Goal: Transaction & Acquisition: Purchase product/service

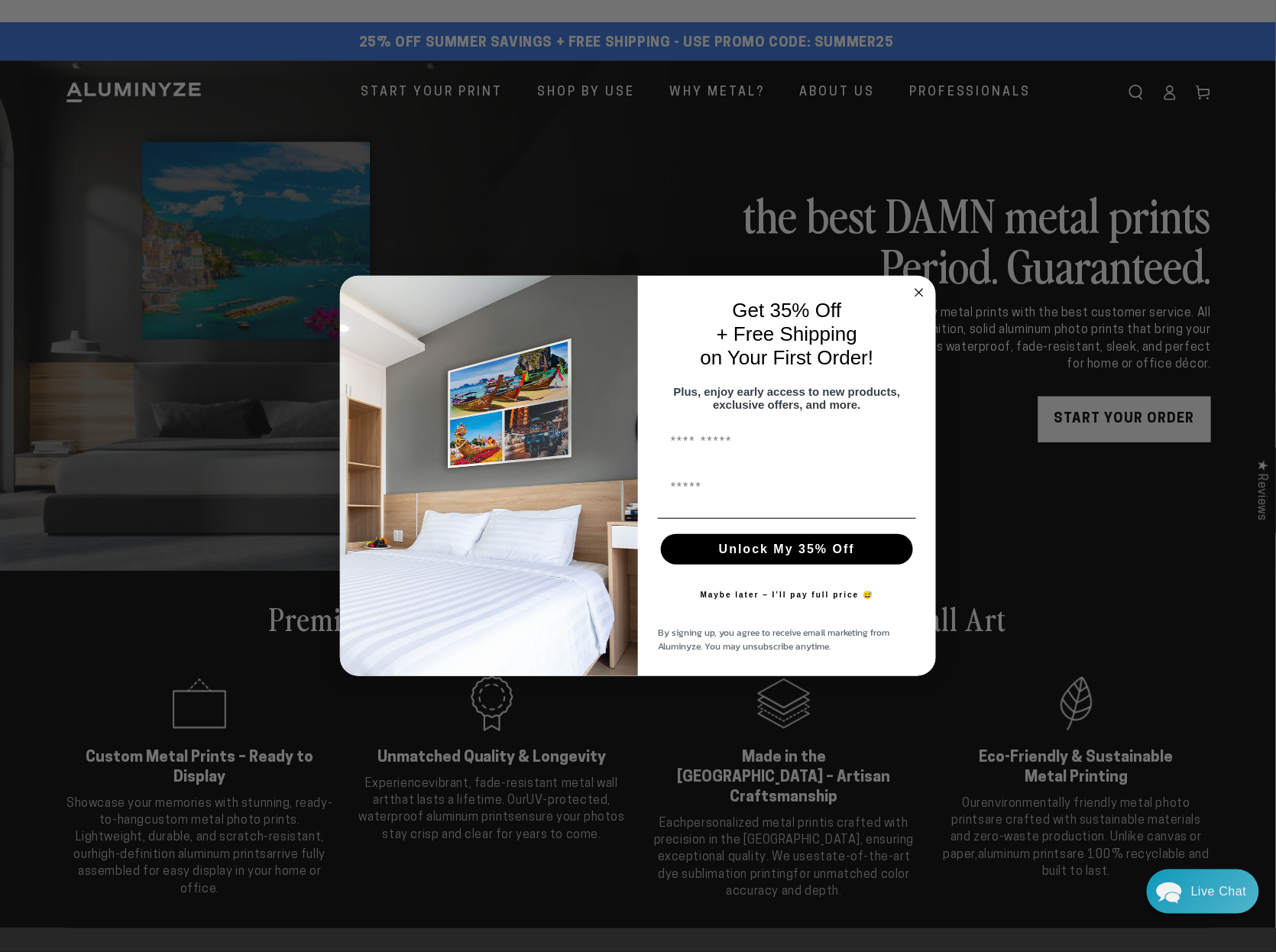
click at [223, 180] on circle "Close dialog" at bounding box center [919, 293] width 17 height 17
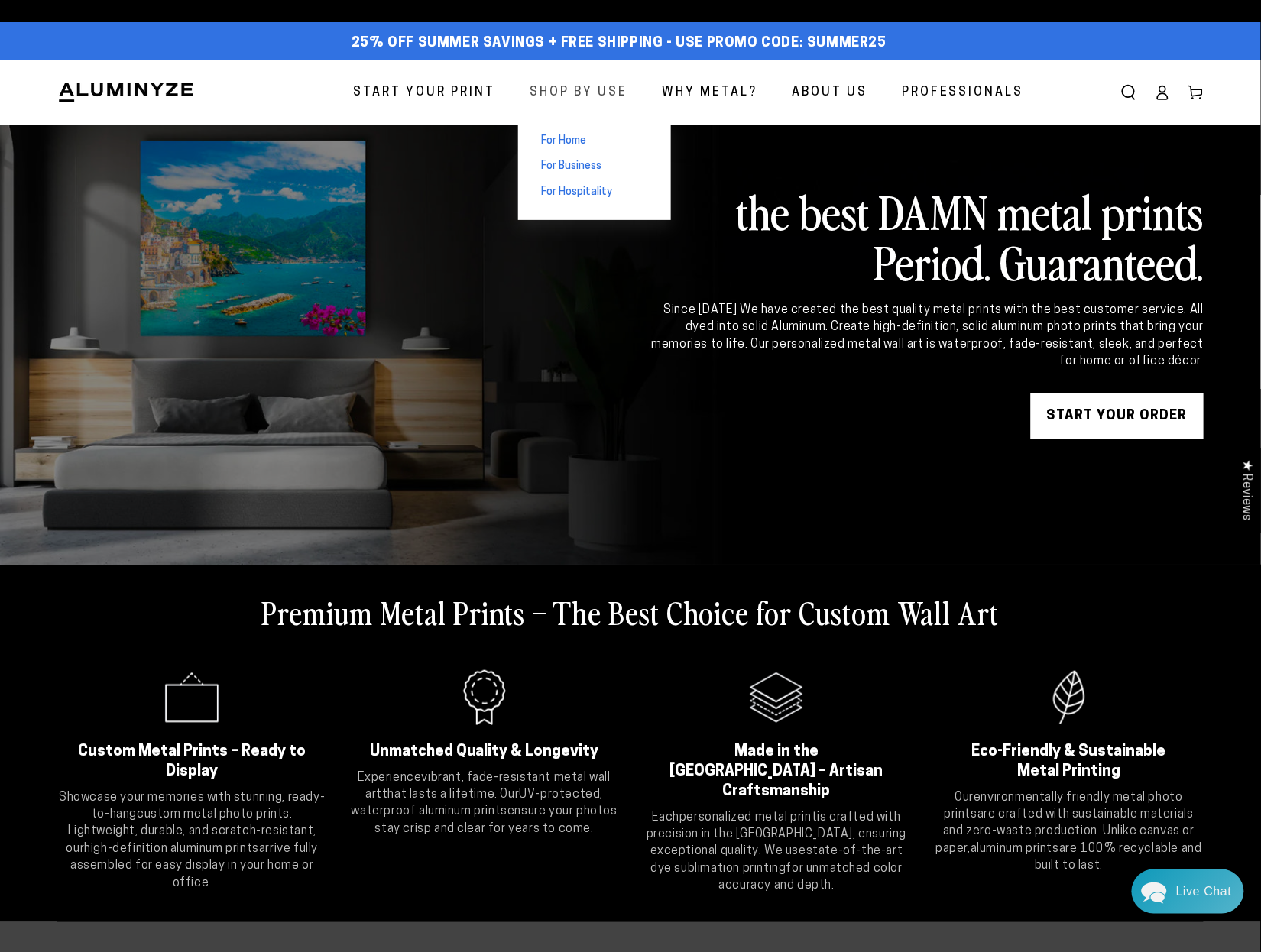
click at [223, 90] on span "Shop By Use" at bounding box center [578, 93] width 98 height 22
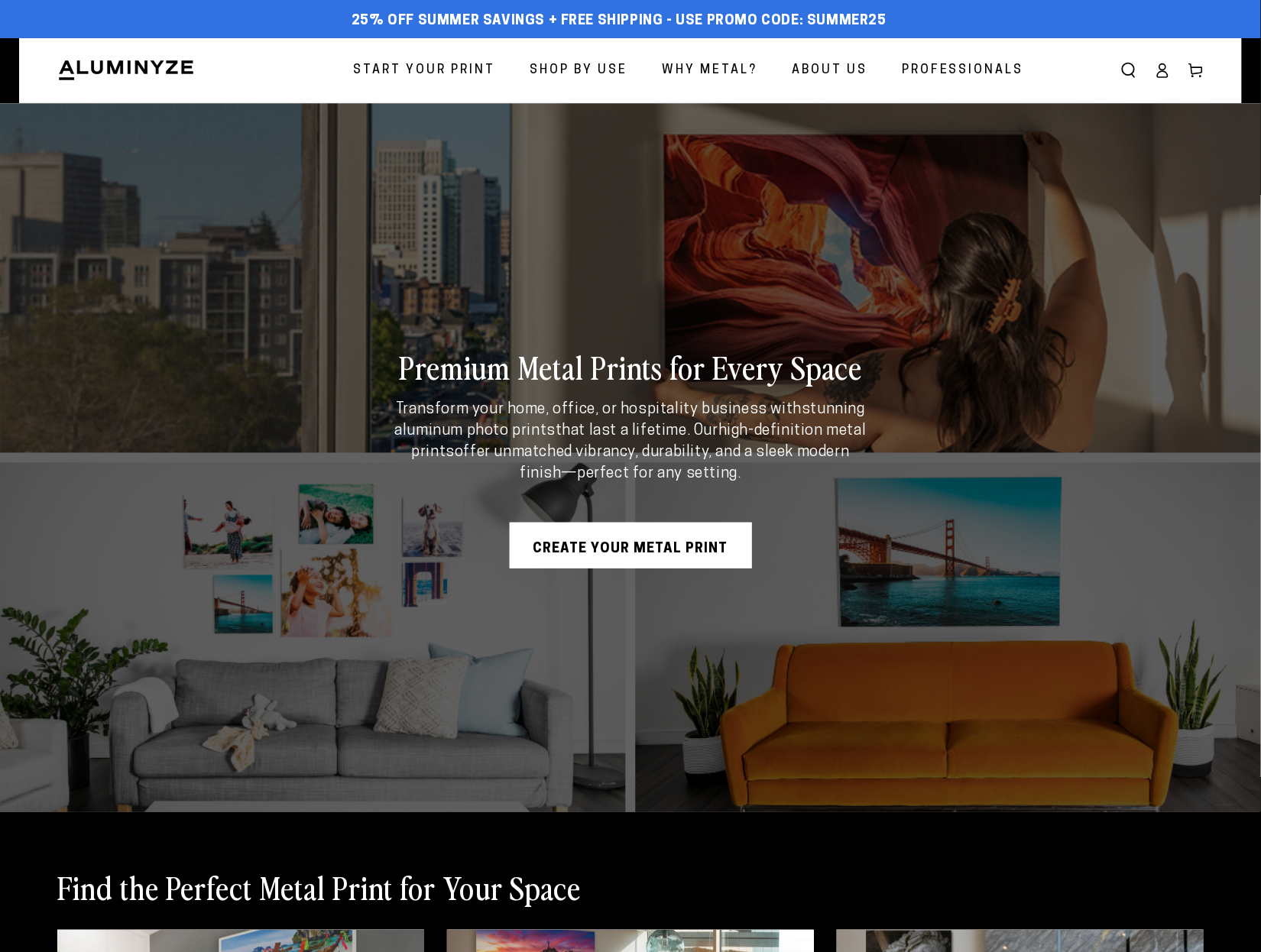
click at [676, 549] on link "CREATE YOUR METAL PRINT" at bounding box center [631, 546] width 243 height 46
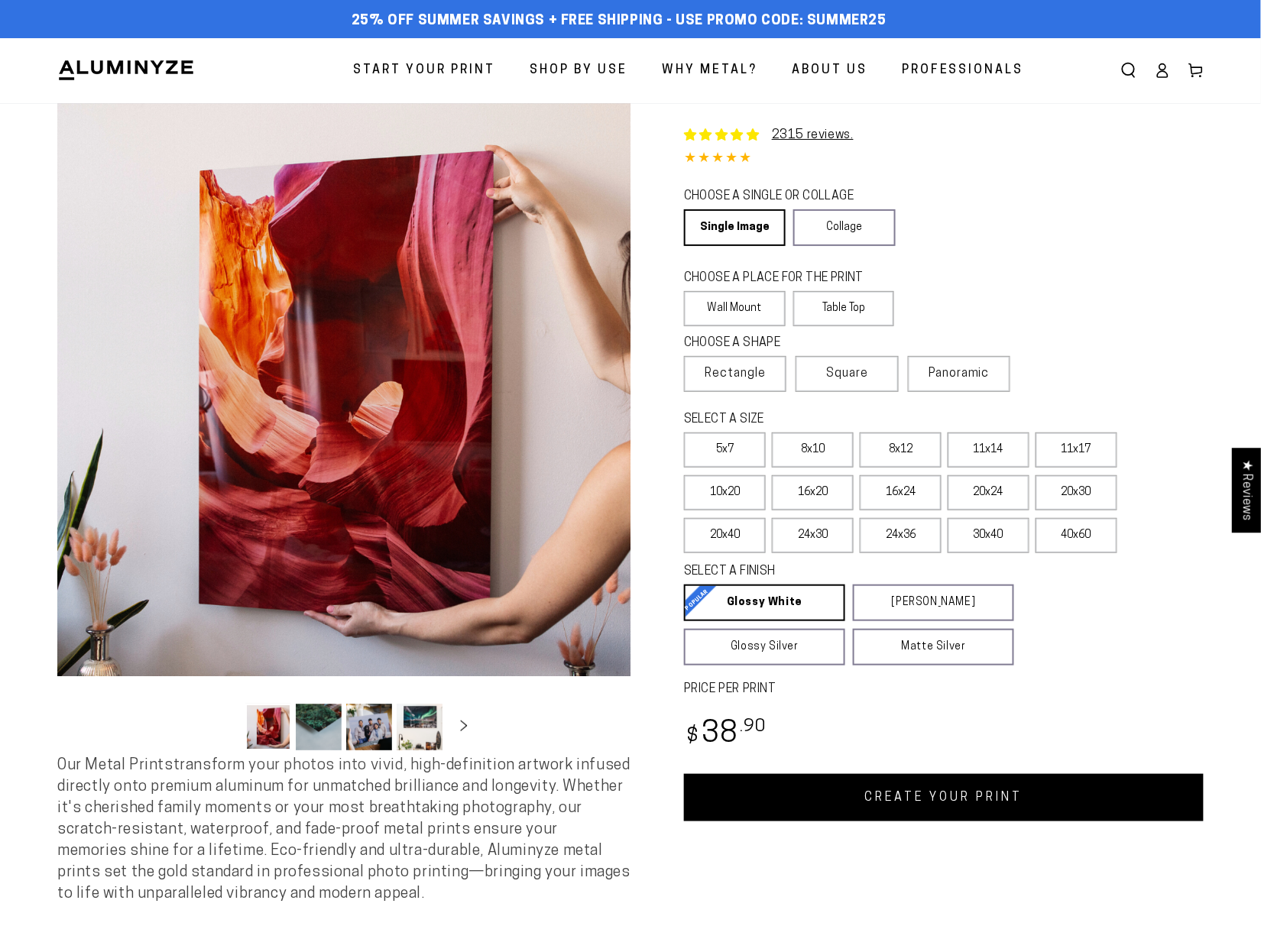
click at [970, 804] on link "CREATE YOUR PRINT" at bounding box center [944, 798] width 520 height 47
select select "**********"
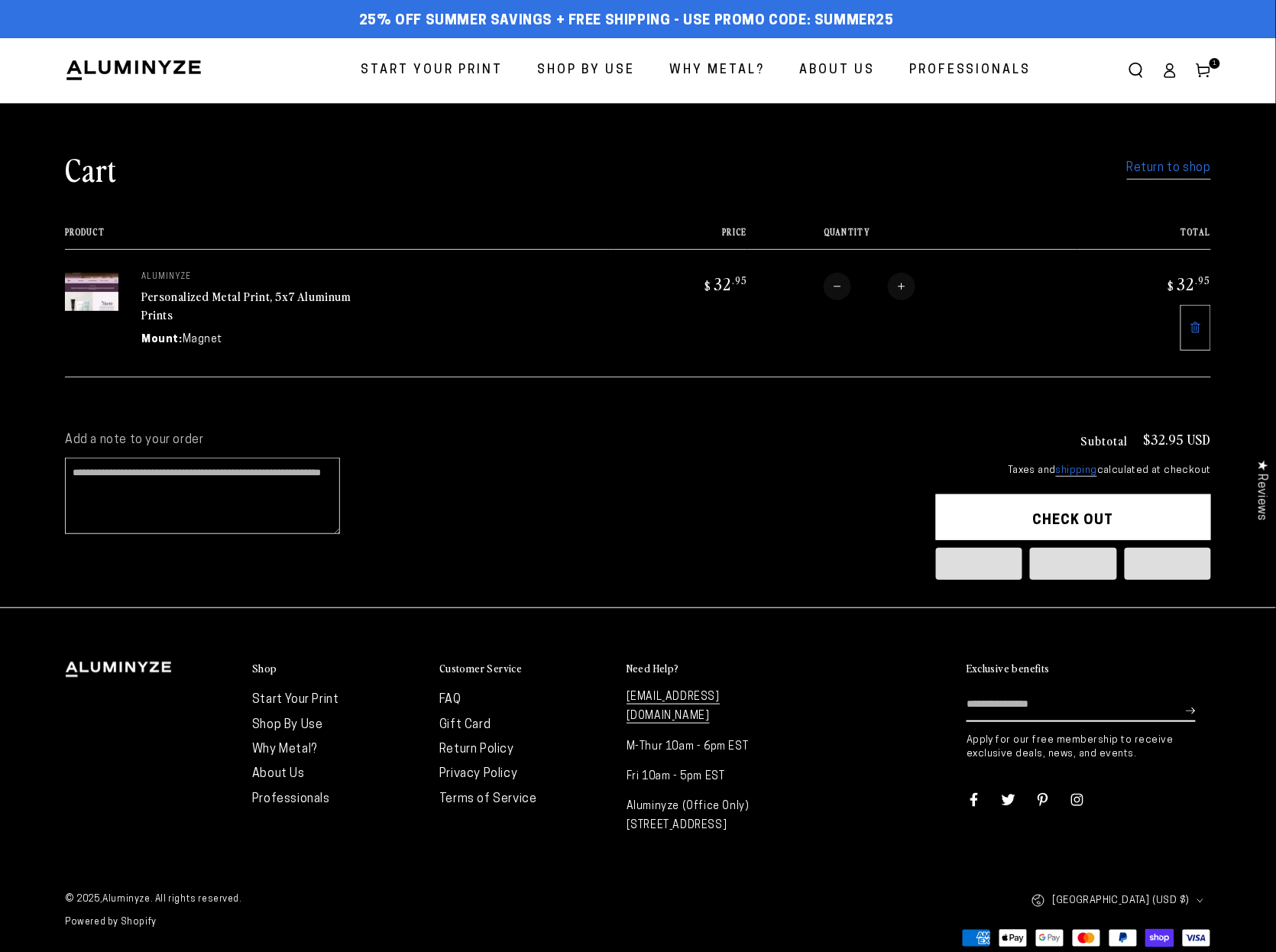
click at [909, 276] on button "Increase quantity for Personalized Metal Print, 5x7 Aluminum Prints" at bounding box center [901, 286] width 28 height 28
type input "*"
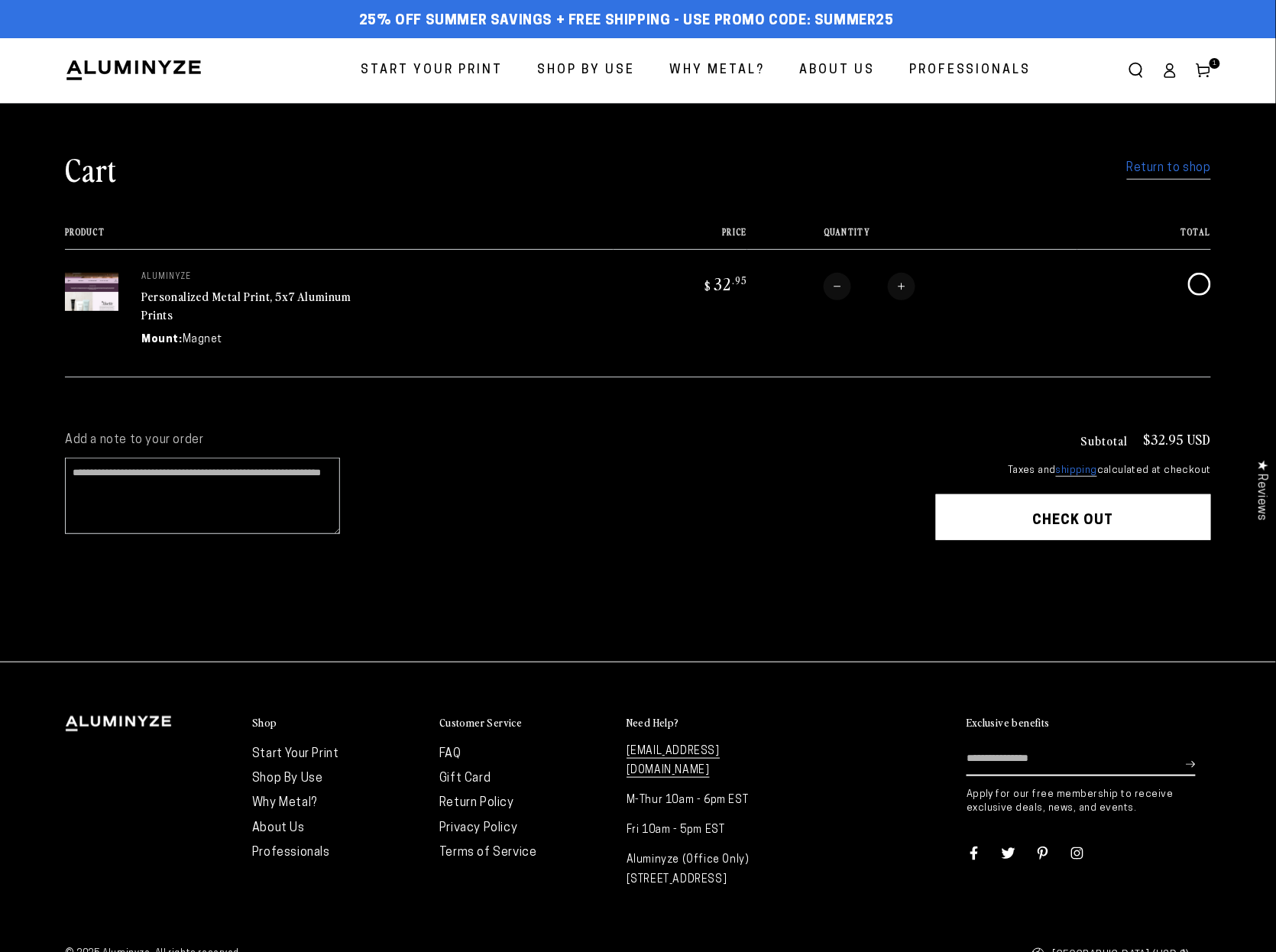
click at [900, 280] on form "Product Price Total Quantity Total aluminyze Personalized Metal Print, 5x7 Alum…" at bounding box center [637, 302] width 1146 height 150
click at [905, 287] on button "Increase quantity for Personalized Metal Print, 5x7 Aluminum Prints" at bounding box center [899, 286] width 28 height 28
type input "*"
